Goal: Task Accomplishment & Management: Manage account settings

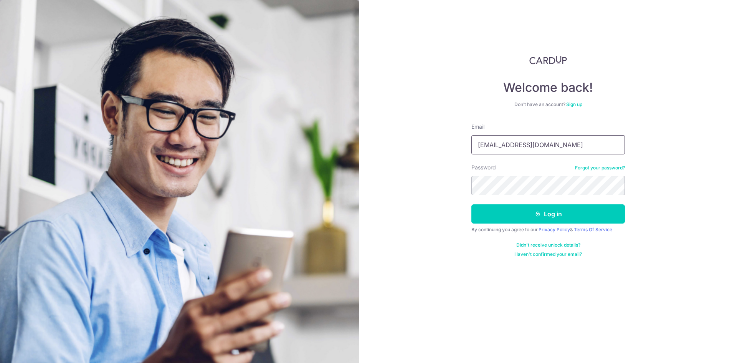
type input "[PERSON_NAME][EMAIL_ADDRESS][DOMAIN_NAME]"
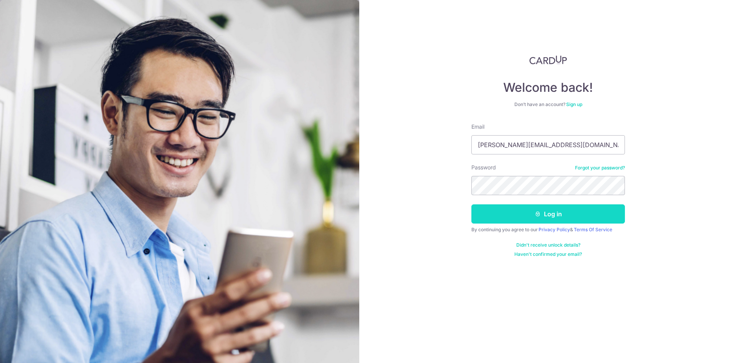
click at [536, 214] on icon "submit" at bounding box center [538, 214] width 6 height 6
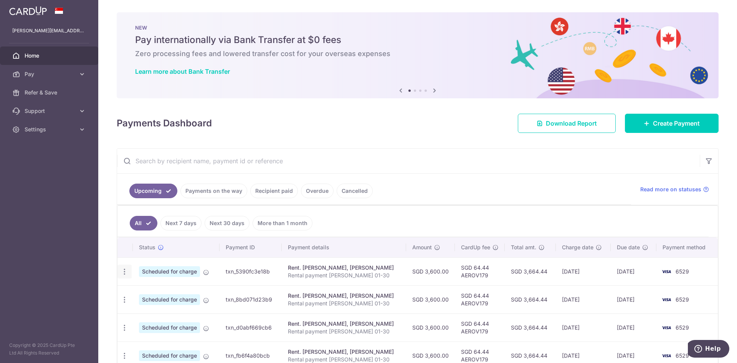
click at [126, 270] on icon "button" at bounding box center [125, 272] width 8 height 8
click at [151, 292] on span "Update payment" at bounding box center [165, 292] width 52 height 9
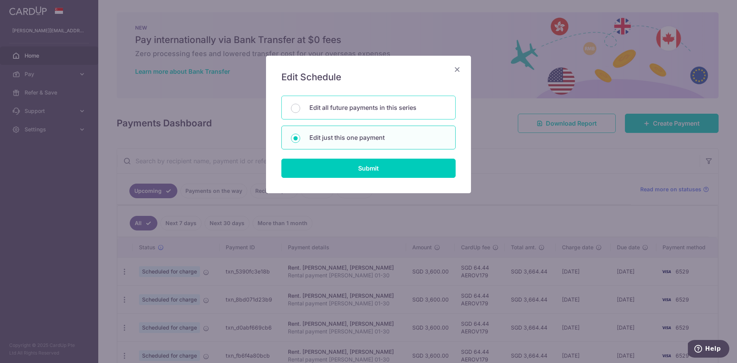
click at [369, 110] on p "Edit all future payments in this series" at bounding box center [378, 107] width 137 height 9
click at [300, 110] on input "Edit all future payments in this series" at bounding box center [295, 108] width 9 height 9
radio input "true"
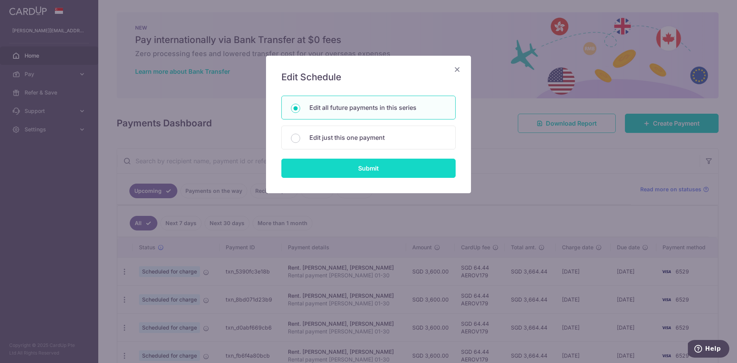
click at [363, 175] on input "Submit" at bounding box center [369, 168] width 174 height 19
radio input "true"
type input "3,600.00"
type input "Rental payment [PERSON_NAME] 01-30"
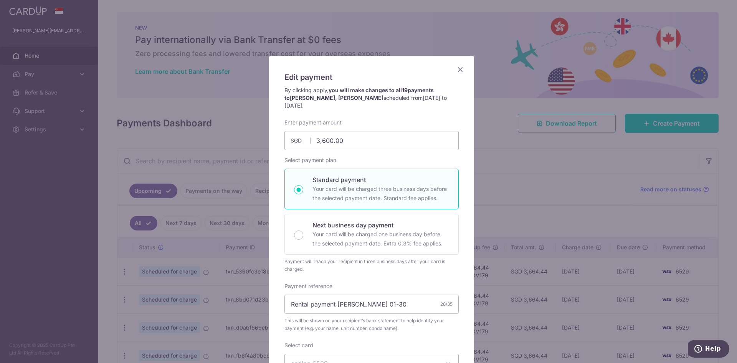
click at [456, 68] on icon "Close" at bounding box center [460, 70] width 9 height 10
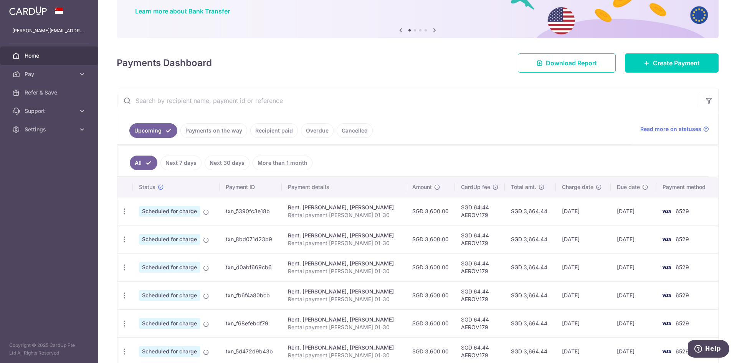
scroll to position [77, 0]
